Goal: Information Seeking & Learning: Find specific fact

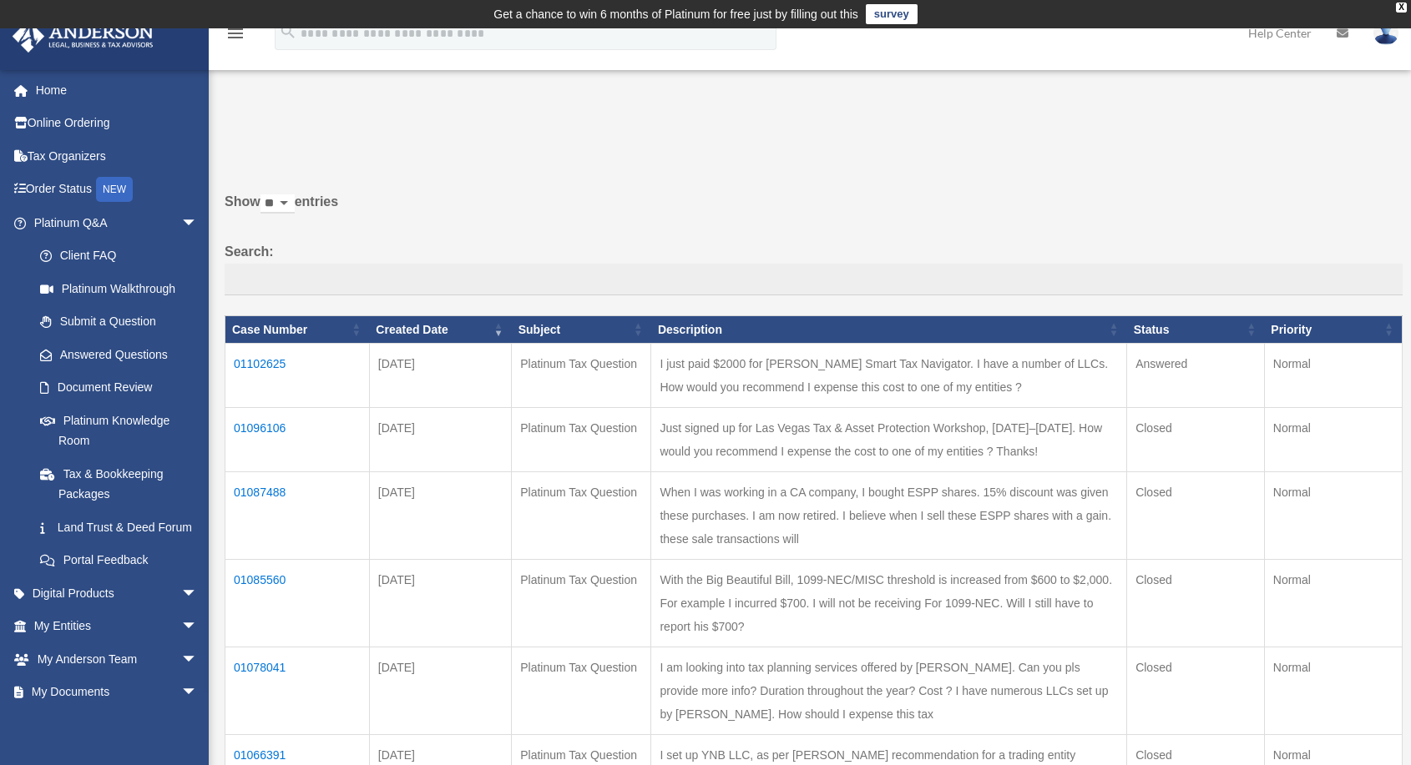
scroll to position [93, 0]
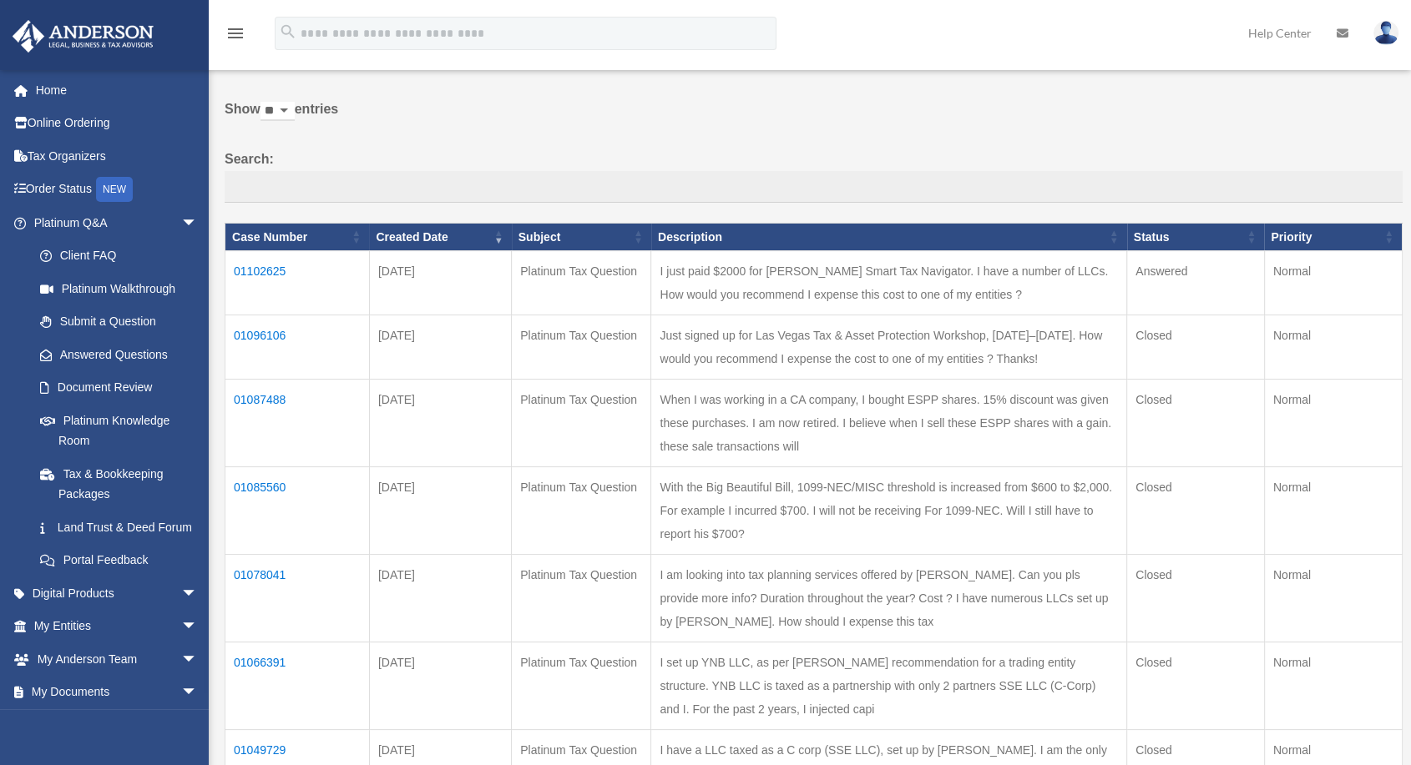
click at [260, 270] on td "01102625" at bounding box center [297, 283] width 144 height 64
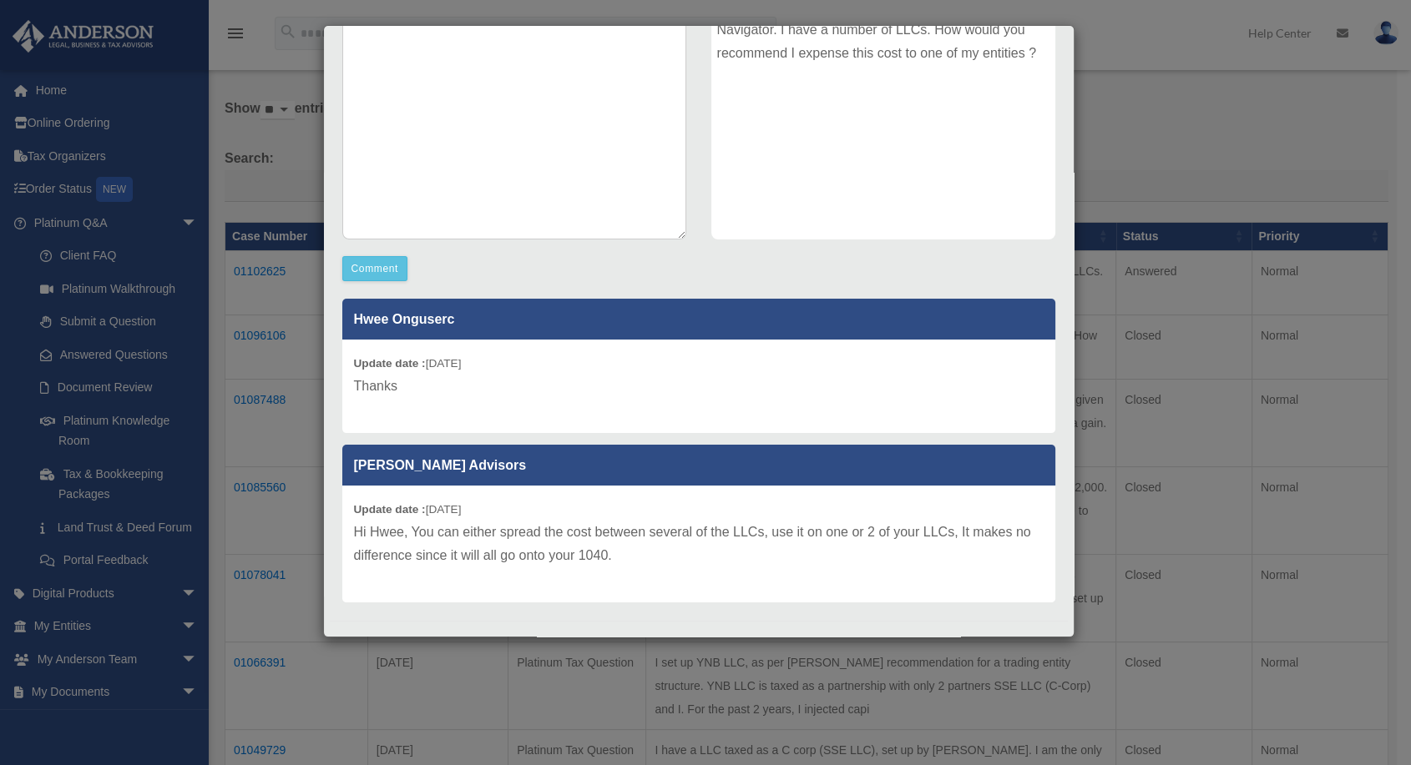
scroll to position [0, 0]
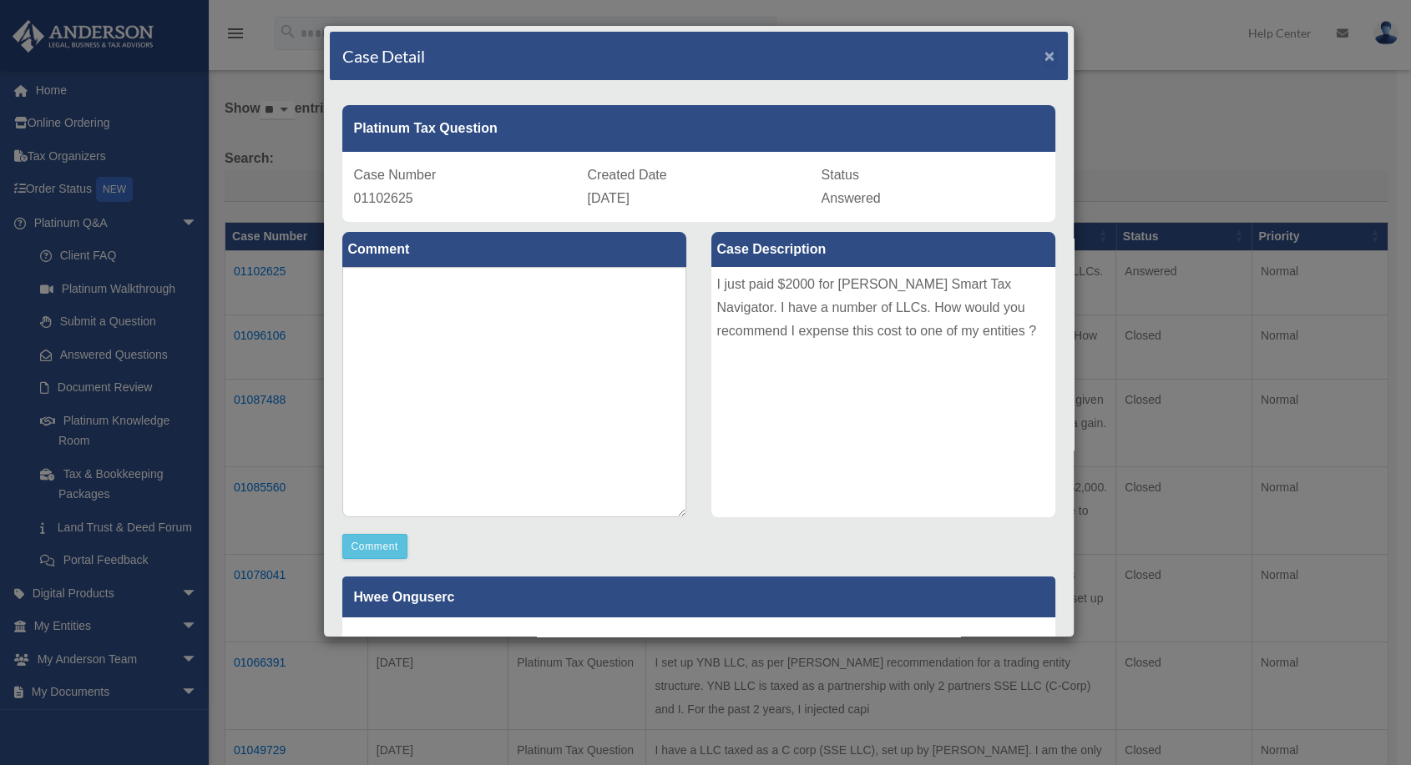
click at [1044, 53] on span "×" at bounding box center [1049, 55] width 11 height 19
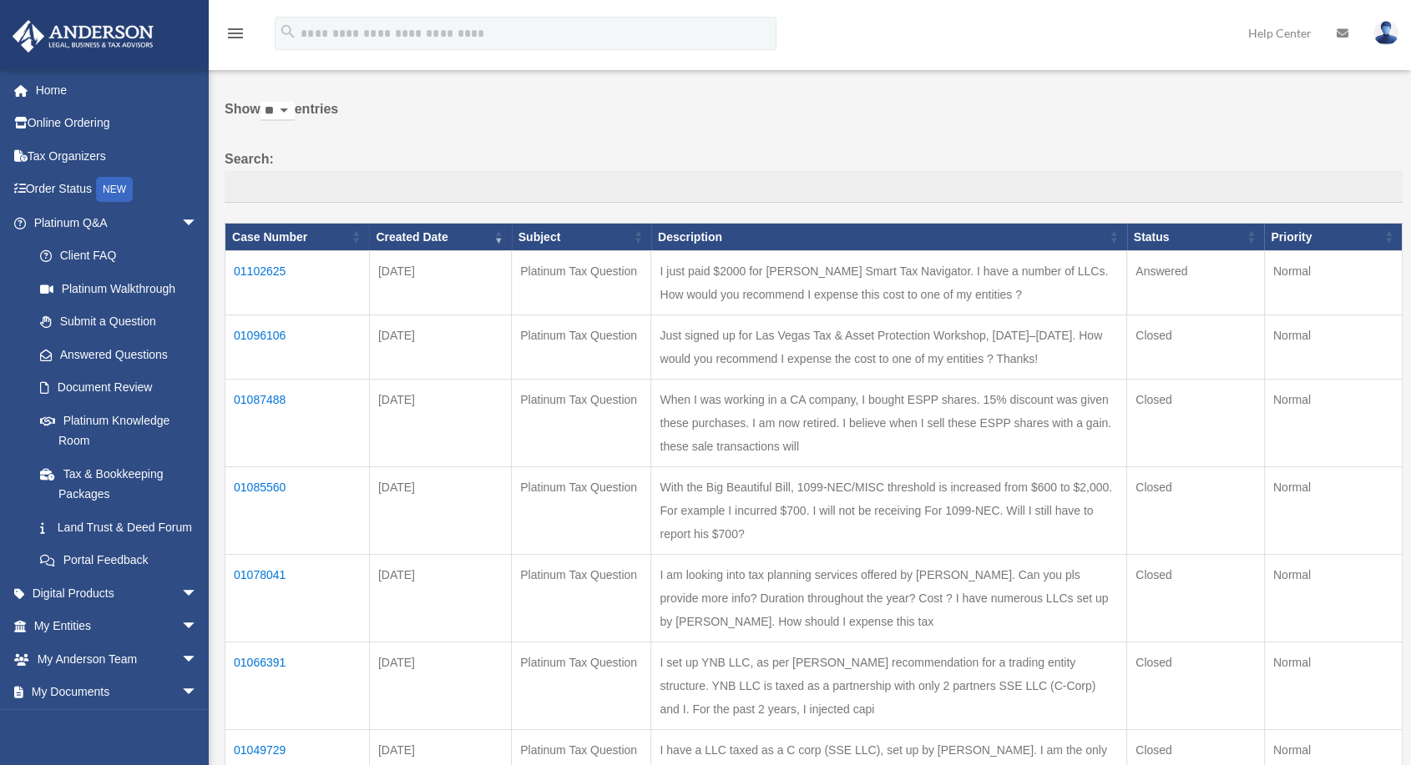
click at [276, 274] on td "01102625" at bounding box center [297, 283] width 144 height 64
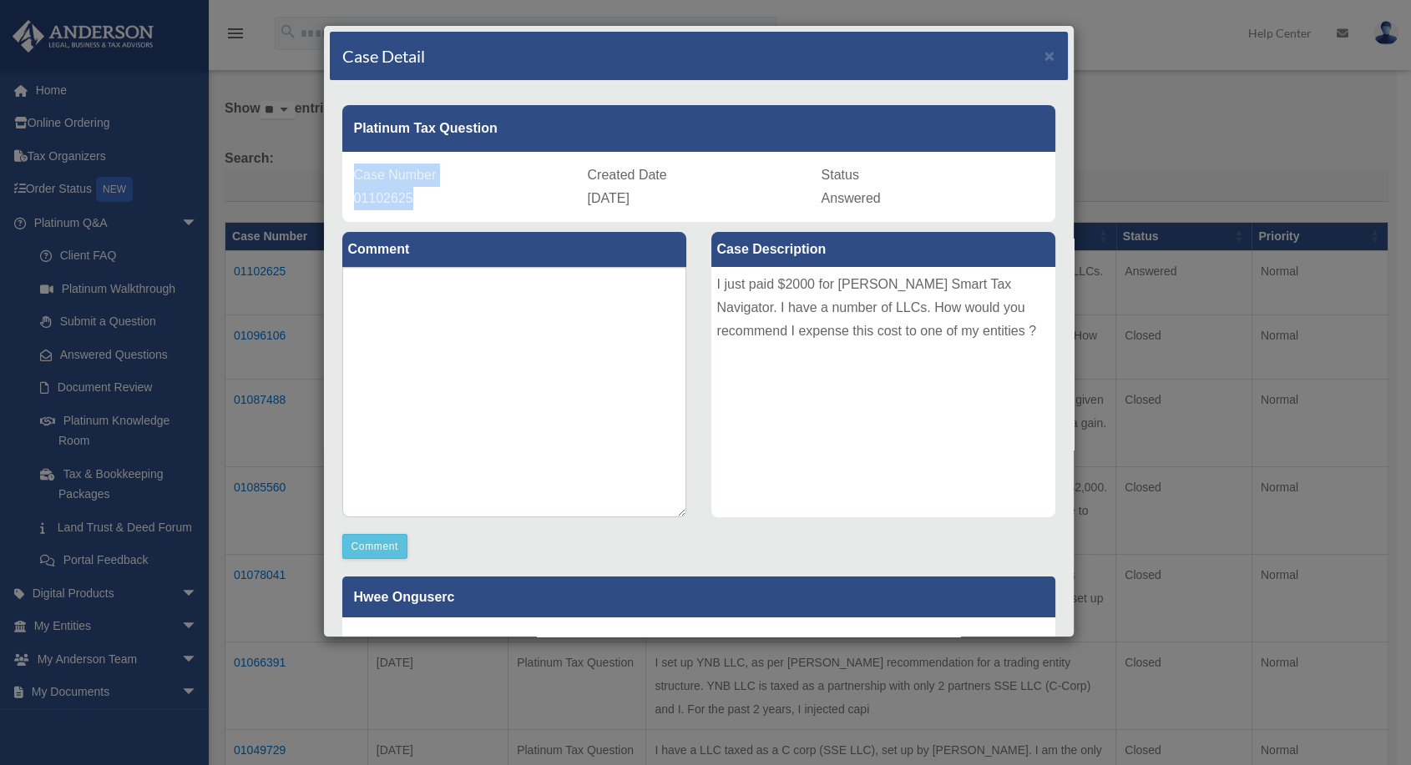
drag, startPoint x: 420, startPoint y: 203, endPoint x: 315, endPoint y: 174, distance: 108.1
click at [315, 174] on div "Case Detail × Platinum Tax Question Case Number 01102625 Created Date [DATE] St…" at bounding box center [705, 382] width 1411 height 765
copy div "Case Number 01102625"
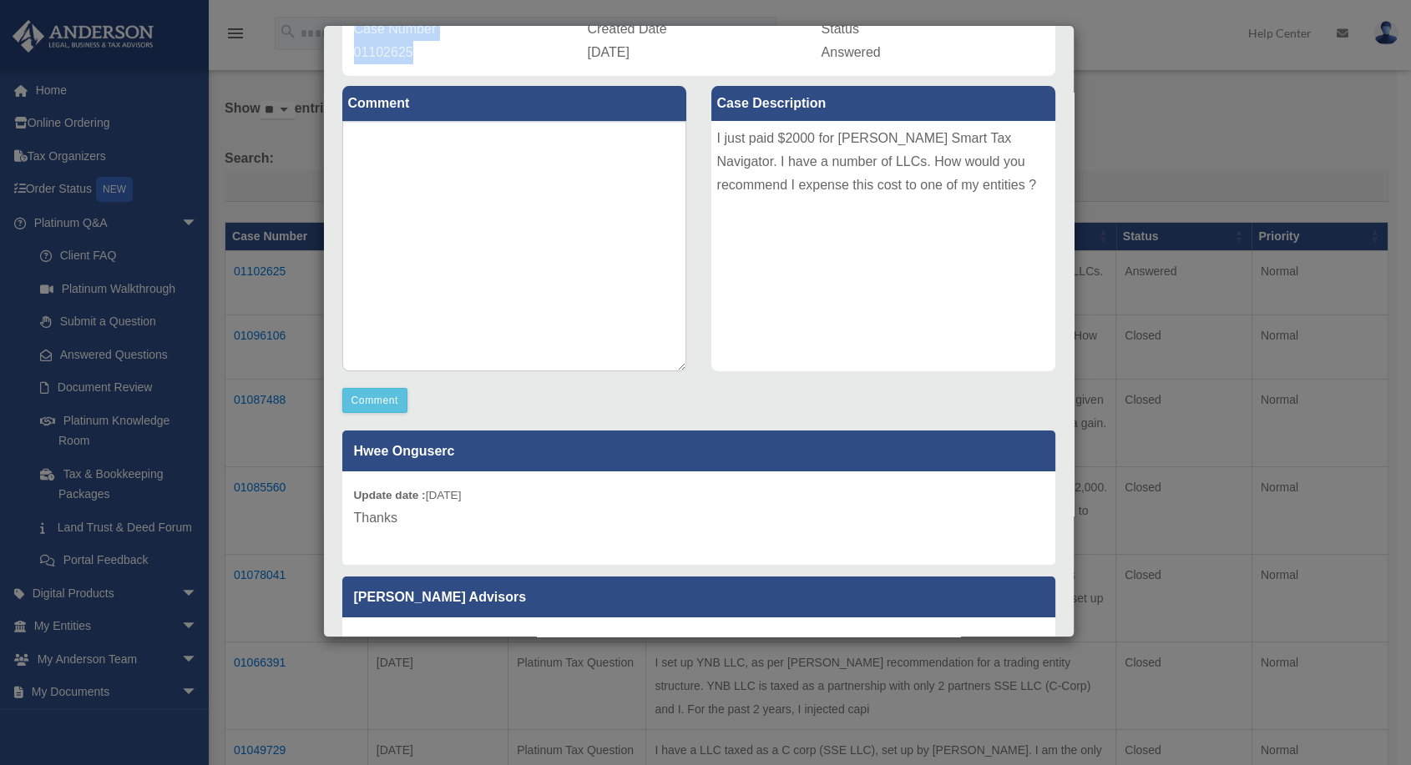
scroll to position [278, 0]
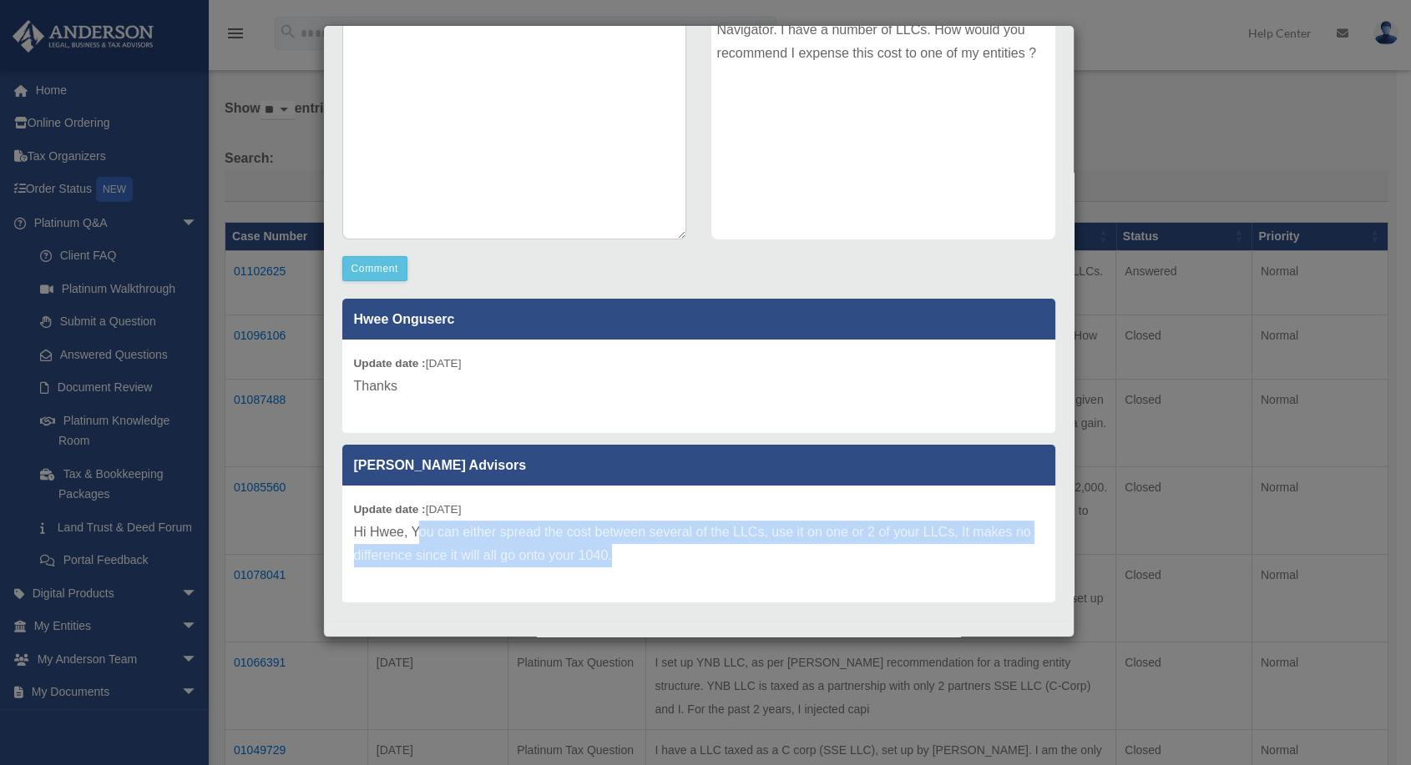
drag, startPoint x: 416, startPoint y: 537, endPoint x: 654, endPoint y: 582, distance: 241.9
click at [654, 582] on div "Update date : [DATE] Hi Hwee, You can either spread the cost between several of…" at bounding box center [698, 544] width 713 height 117
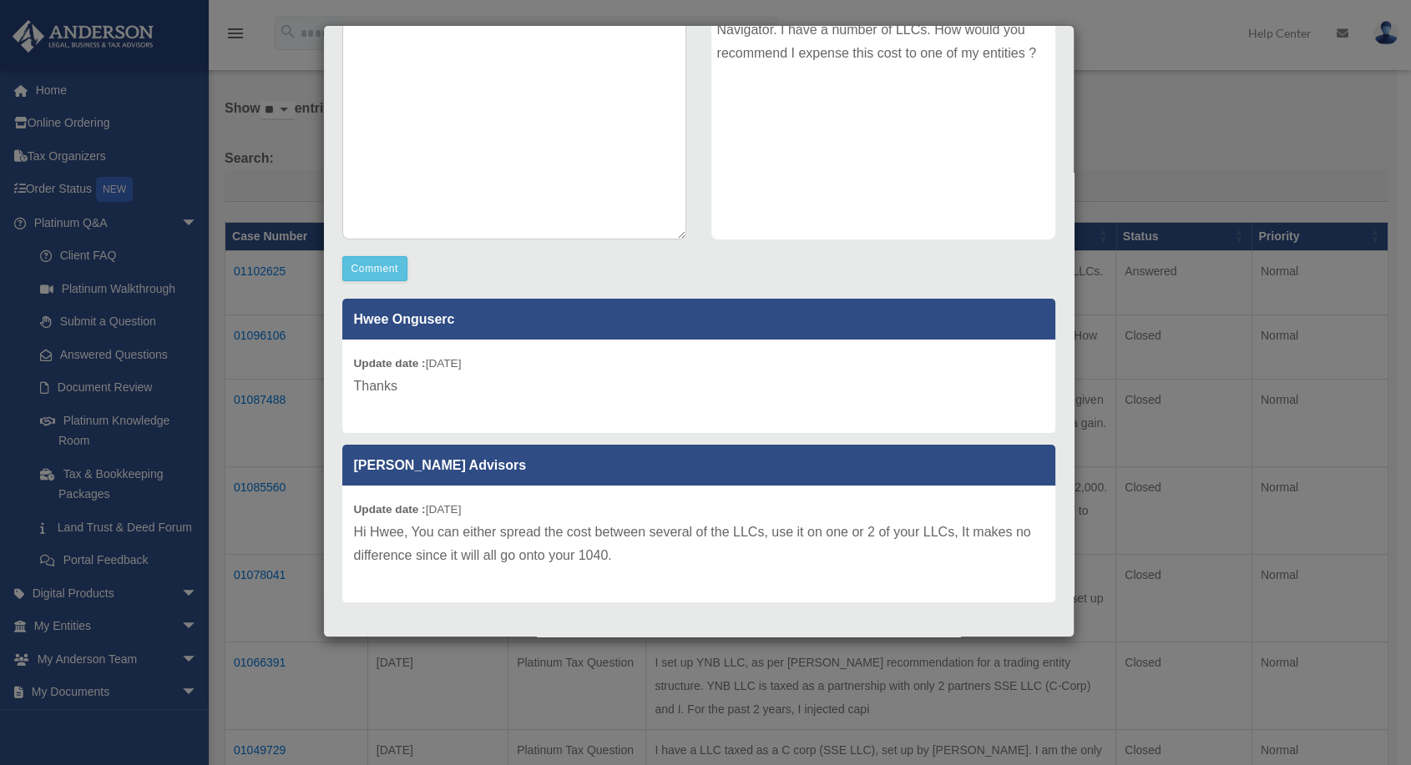
click at [388, 542] on p "Hi Hwee, You can either spread the cost between several of the LLCs, use it on …" at bounding box center [698, 544] width 689 height 47
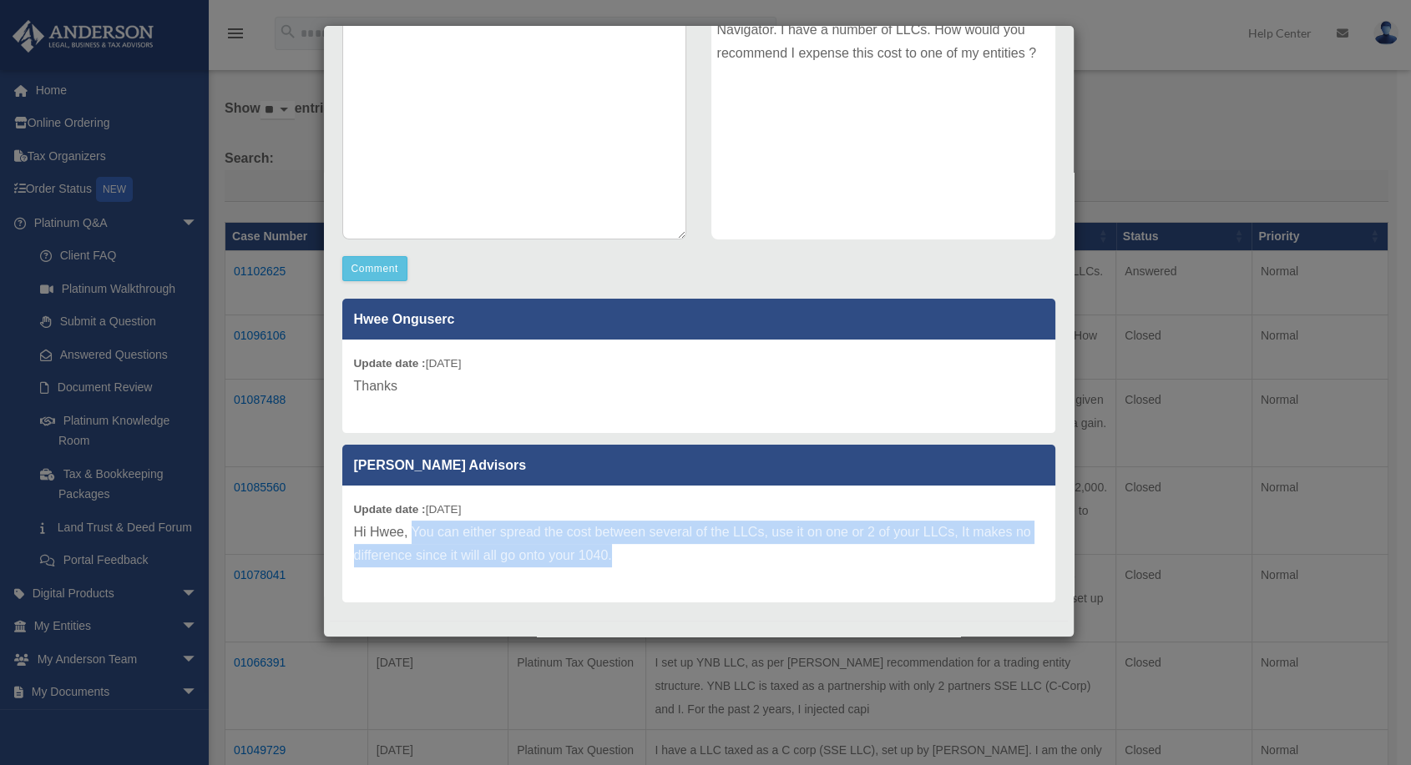
drag, startPoint x: 411, startPoint y: 532, endPoint x: 677, endPoint y: 562, distance: 267.9
click at [677, 562] on p "Hi Hwee, You can either spread the cost between several of the LLCs, use it on …" at bounding box center [698, 544] width 689 height 47
copy p "You can either spread the cost between several of the LLCs, use it on one or 2 …"
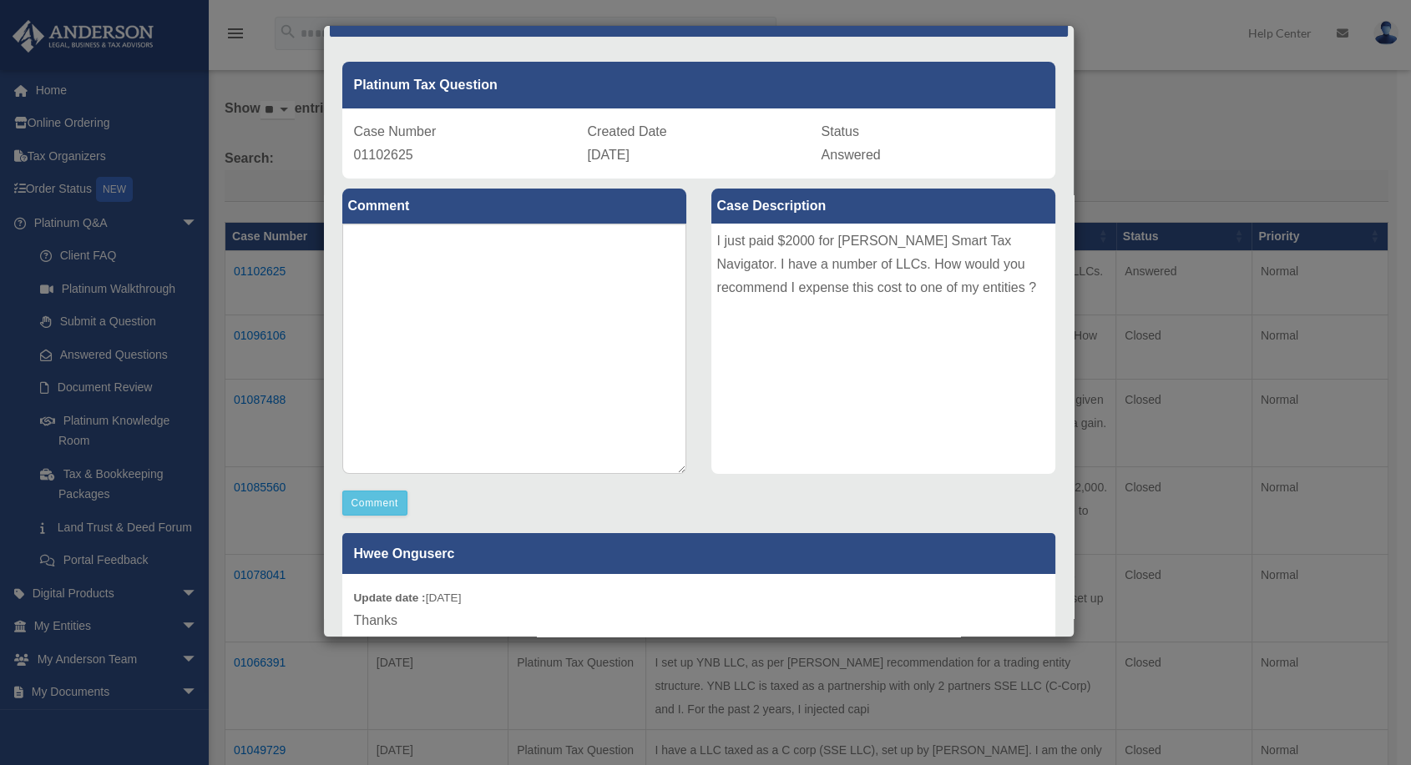
scroll to position [0, 0]
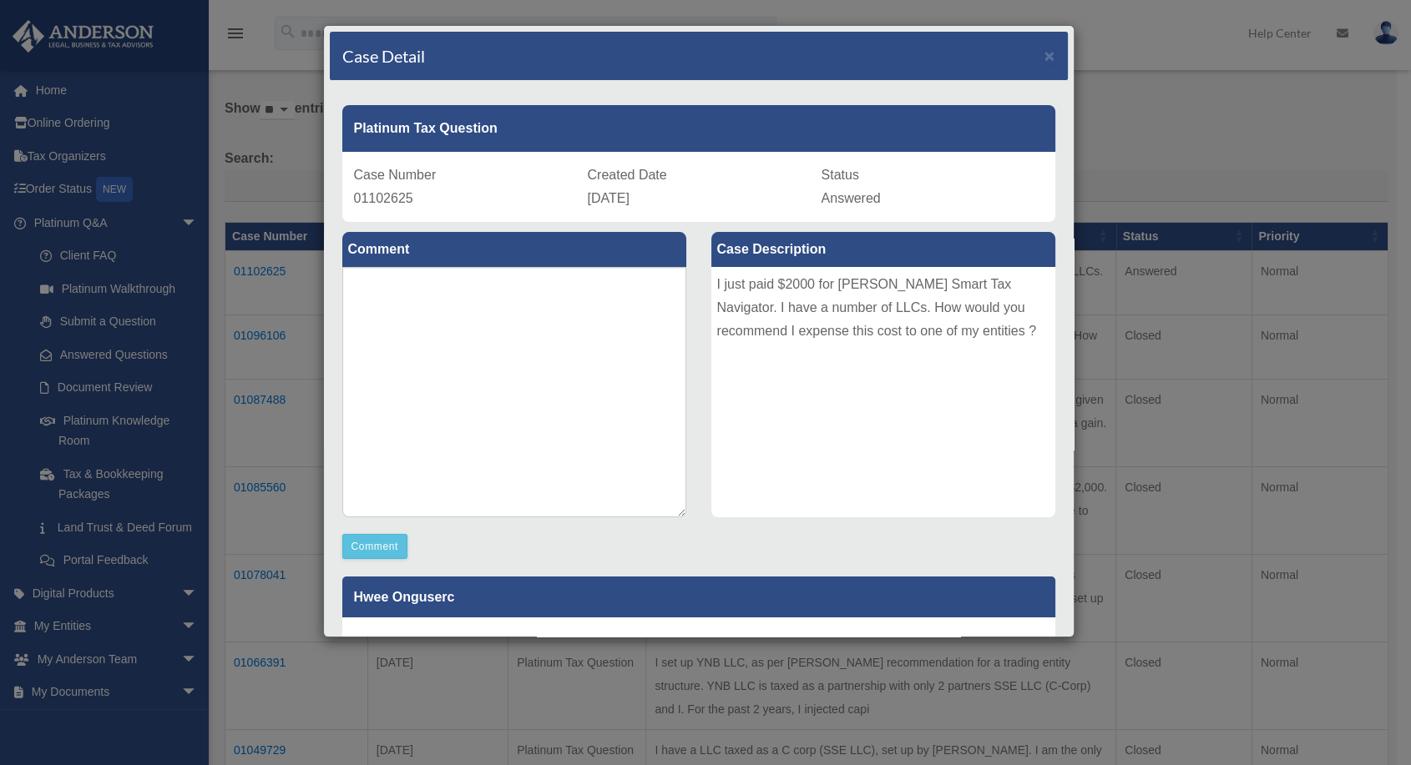
click at [1283, 150] on div "Case Detail × Platinum Tax Question Case Number 01102625 Created Date [DATE] St…" at bounding box center [705, 382] width 1411 height 765
